Goal: Navigation & Orientation: Find specific page/section

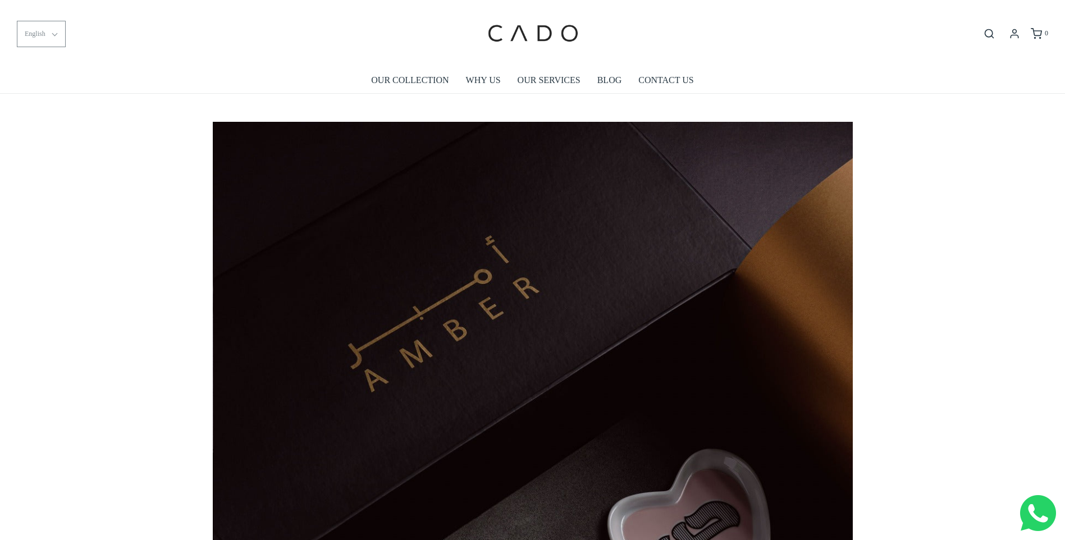
click at [53, 33] on button "English" at bounding box center [41, 34] width 49 height 26
click at [51, 88] on li "العربية" at bounding box center [39, 87] width 45 height 27
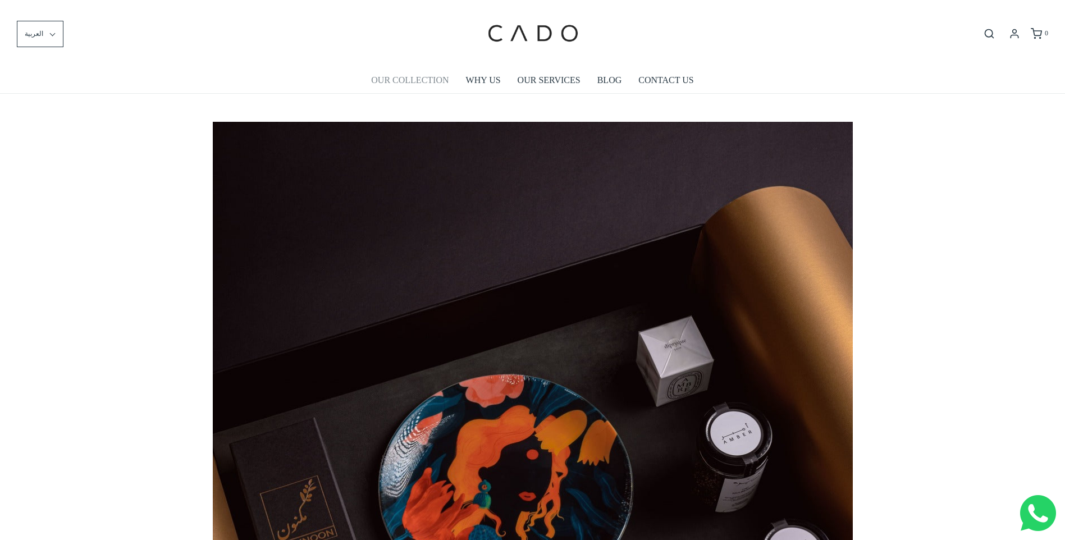
click at [416, 75] on link "OUR COLLECTION" at bounding box center [409, 80] width 77 height 26
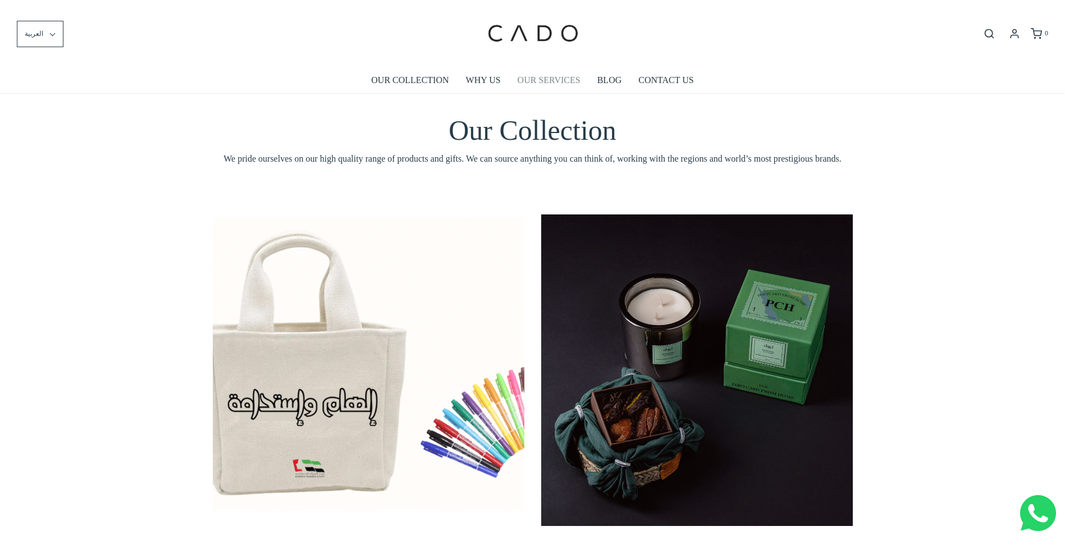
click at [560, 81] on link "OUR SERVICES" at bounding box center [548, 80] width 63 height 26
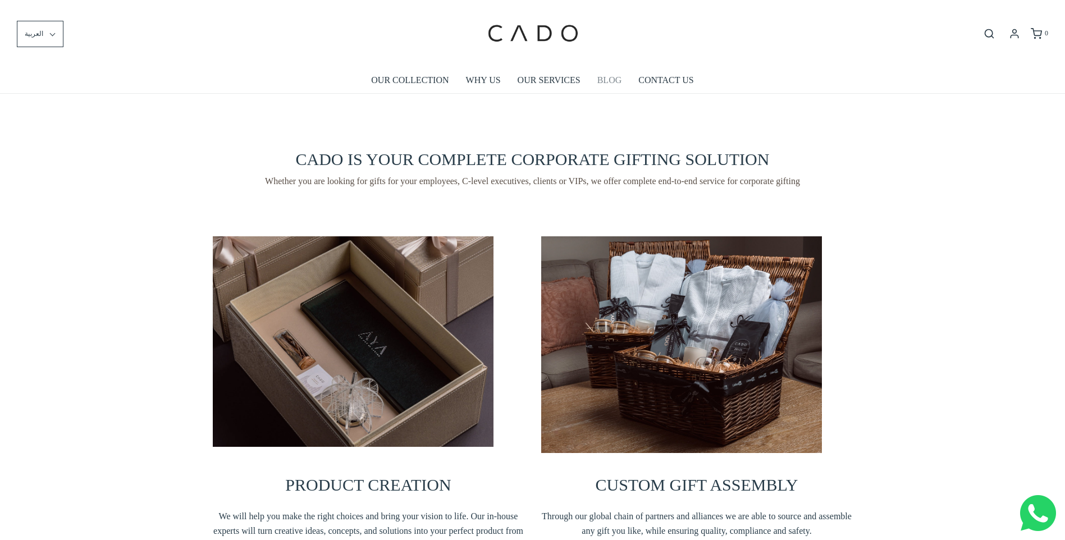
click at [615, 83] on link "BLOG" at bounding box center [609, 80] width 25 height 26
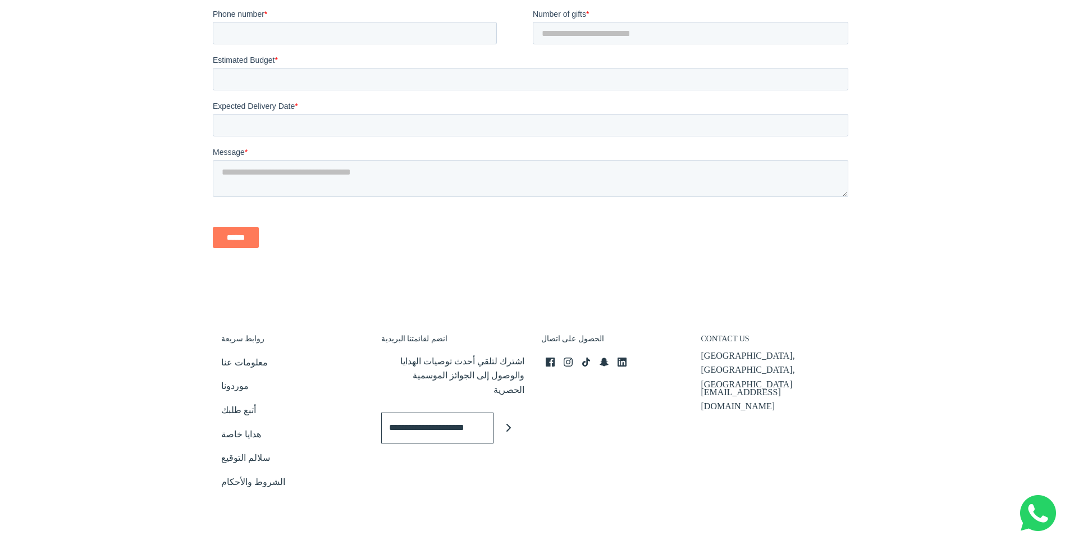
scroll to position [2967, 0]
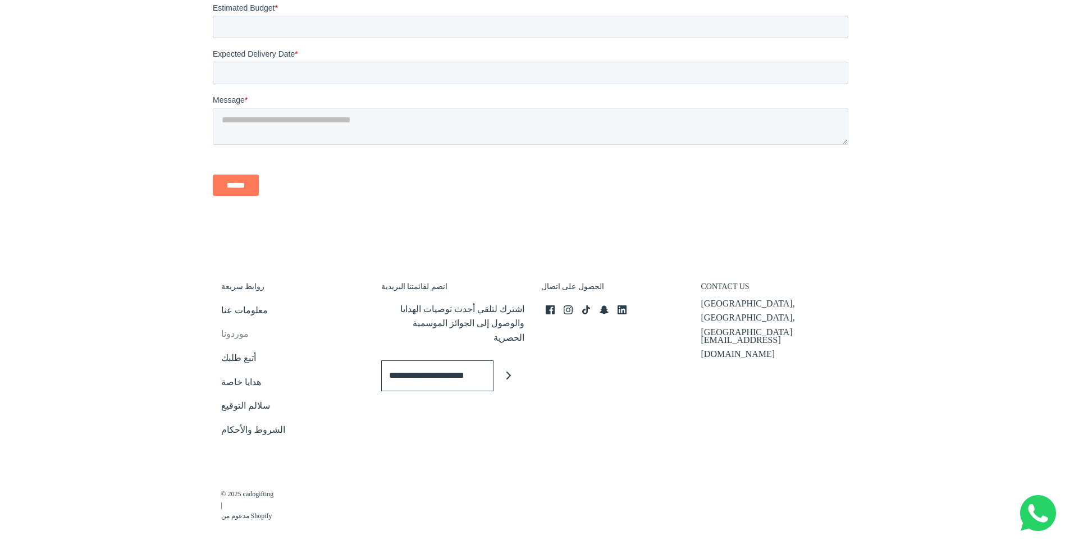
click at [240, 327] on link "موردونا" at bounding box center [235, 336] width 28 height 19
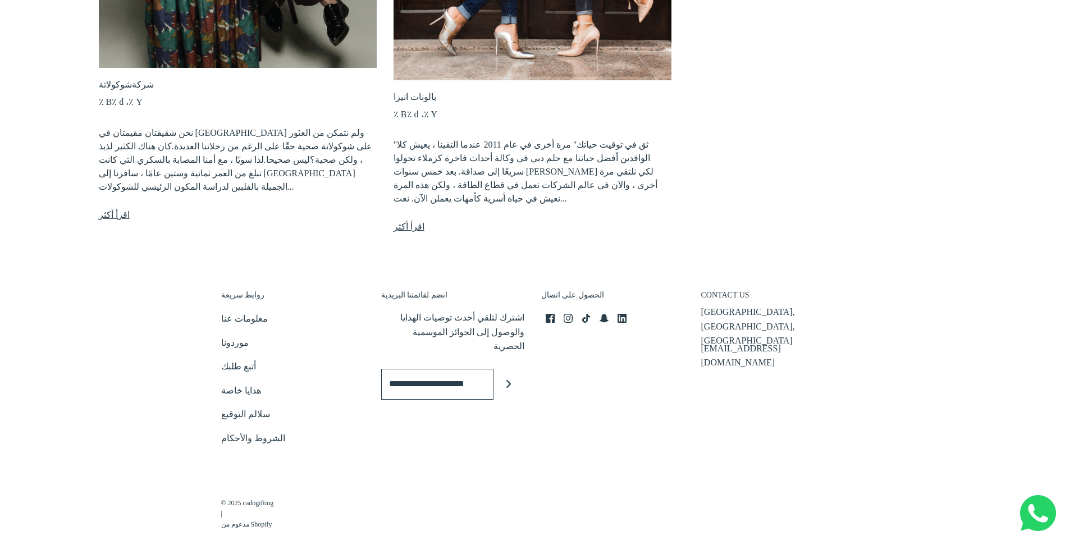
scroll to position [481, 0]
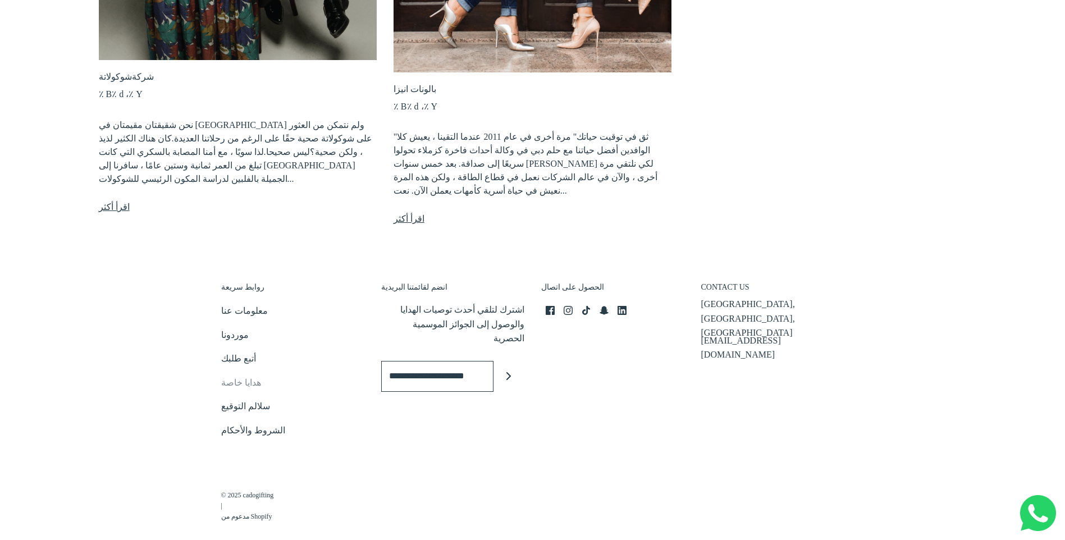
click at [245, 375] on link "هدايا خاصة" at bounding box center [241, 384] width 40 height 19
